Goal: Find specific page/section: Find specific page/section

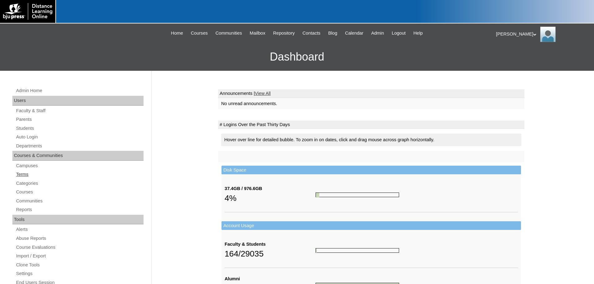
click at [19, 174] on link "Terms" at bounding box center [79, 175] width 128 height 8
click at [20, 173] on link "Terms" at bounding box center [79, 175] width 128 height 8
click at [18, 176] on link "Terms" at bounding box center [79, 175] width 128 height 8
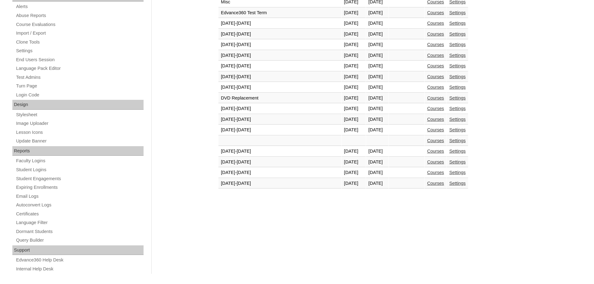
scroll to position [229, 0]
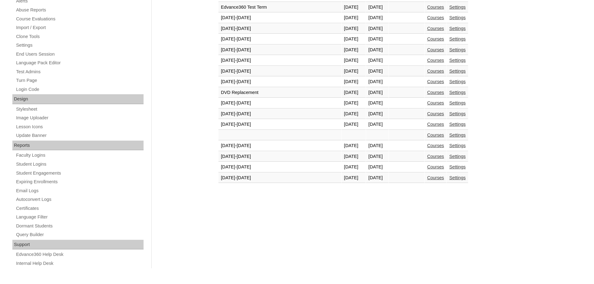
click at [427, 179] on link "Courses" at bounding box center [435, 178] width 17 height 5
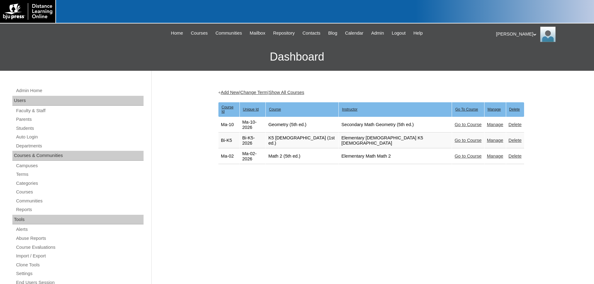
click at [455, 154] on link "Go to Course" at bounding box center [468, 156] width 27 height 5
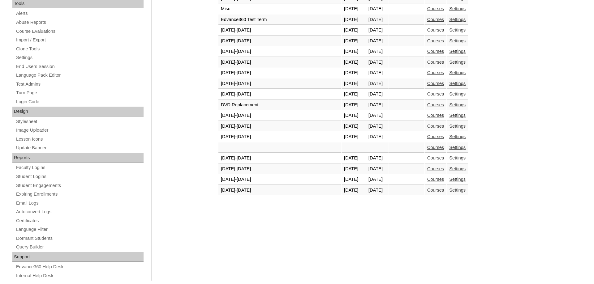
scroll to position [229, 0]
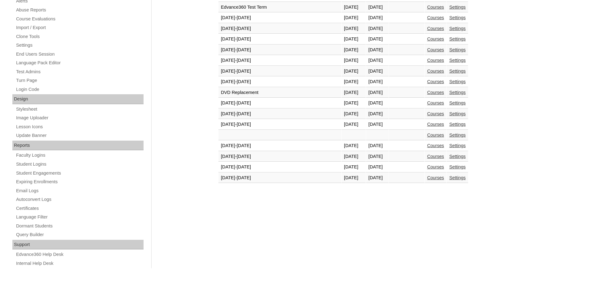
click at [427, 178] on link "Courses" at bounding box center [435, 178] width 17 height 5
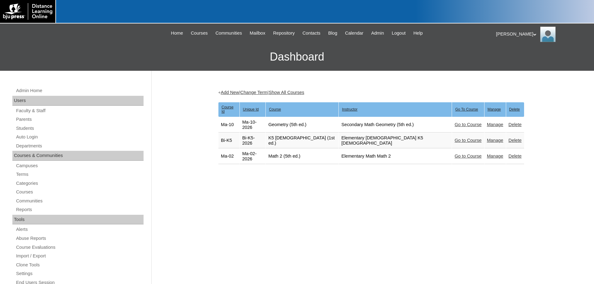
click at [455, 154] on link "Go to Course" at bounding box center [468, 156] width 27 height 5
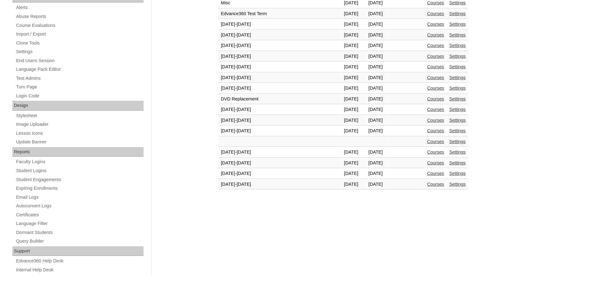
scroll to position [229, 0]
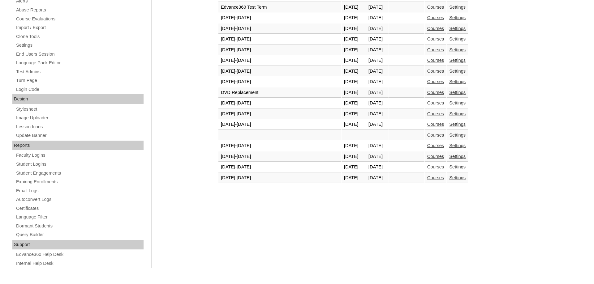
click at [427, 180] on link "Courses" at bounding box center [435, 178] width 17 height 5
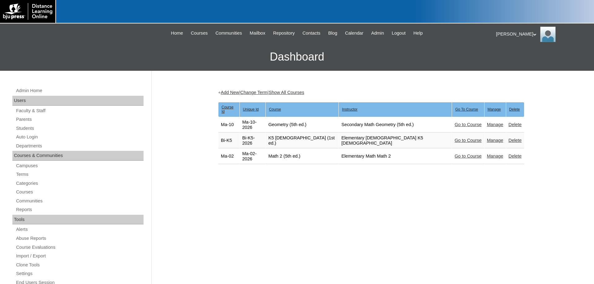
click at [452, 149] on td "Go to Course" at bounding box center [468, 156] width 32 height 15
click at [455, 154] on link "Go to Course" at bounding box center [468, 156] width 27 height 5
